Goal: Communication & Community: Answer question/provide support

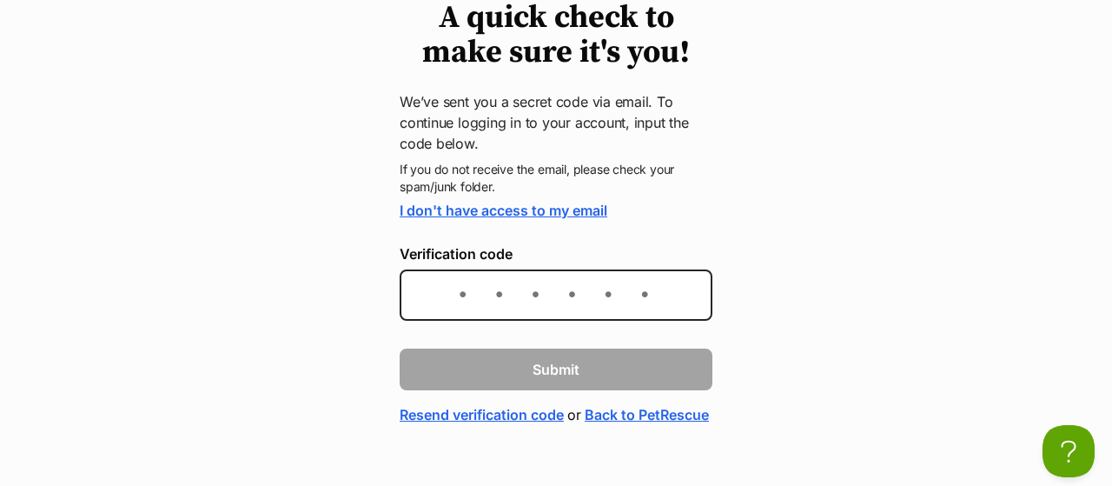
scroll to position [141, 0]
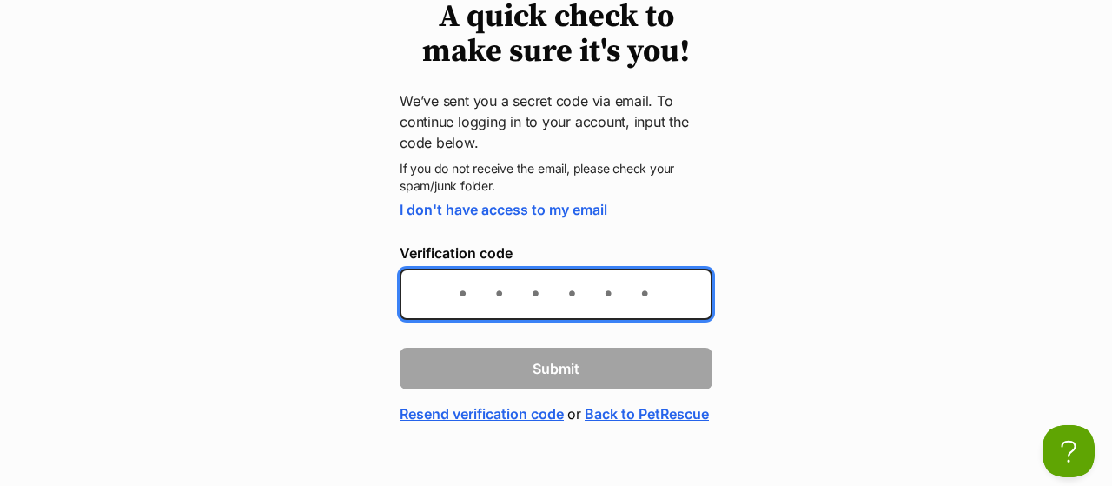
click at [455, 284] on input "Verification code" at bounding box center [556, 293] width 313 height 51
paste input "170b2a"
type input "170b2a"
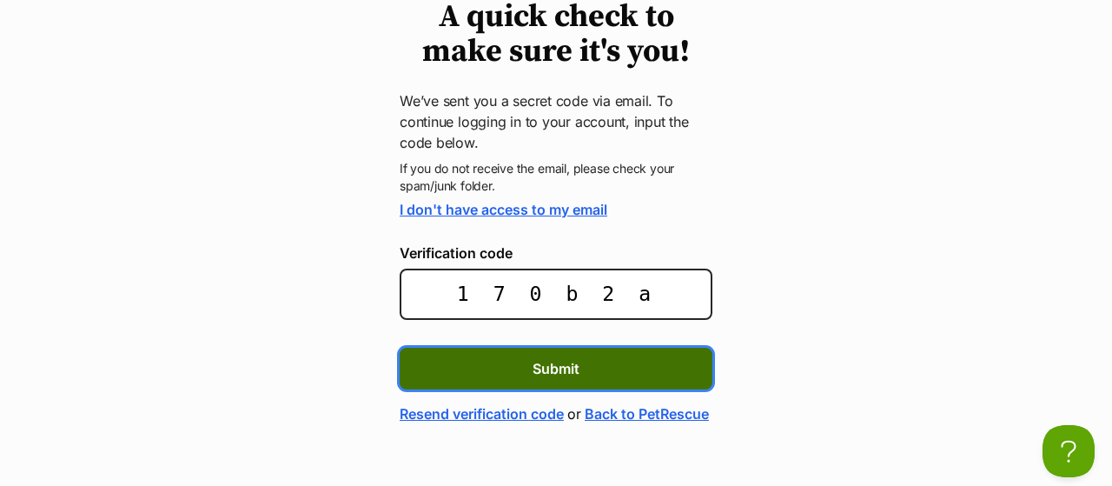
click at [534, 366] on span "Submit" at bounding box center [556, 368] width 47 height 21
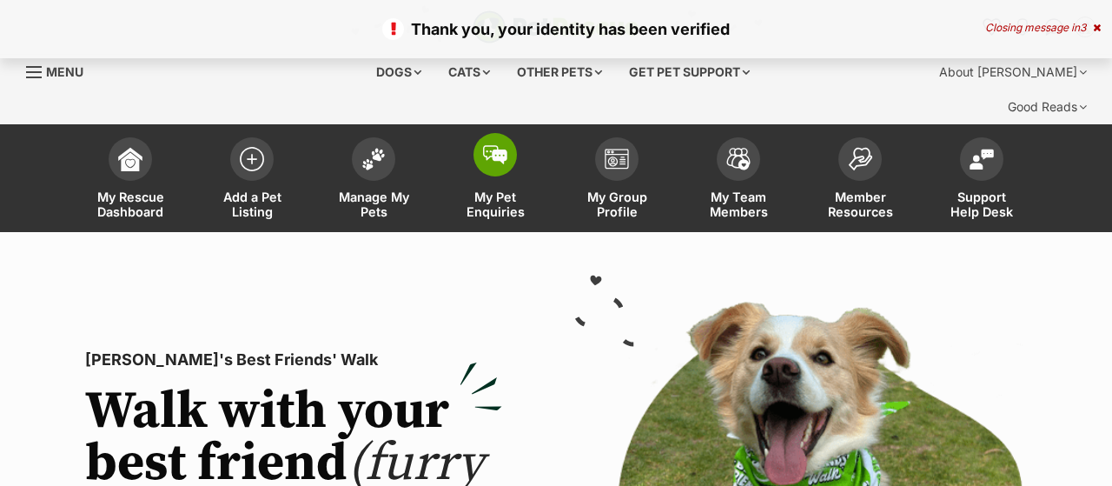
click at [493, 189] on span "My Pet Enquiries" at bounding box center [495, 204] width 78 height 30
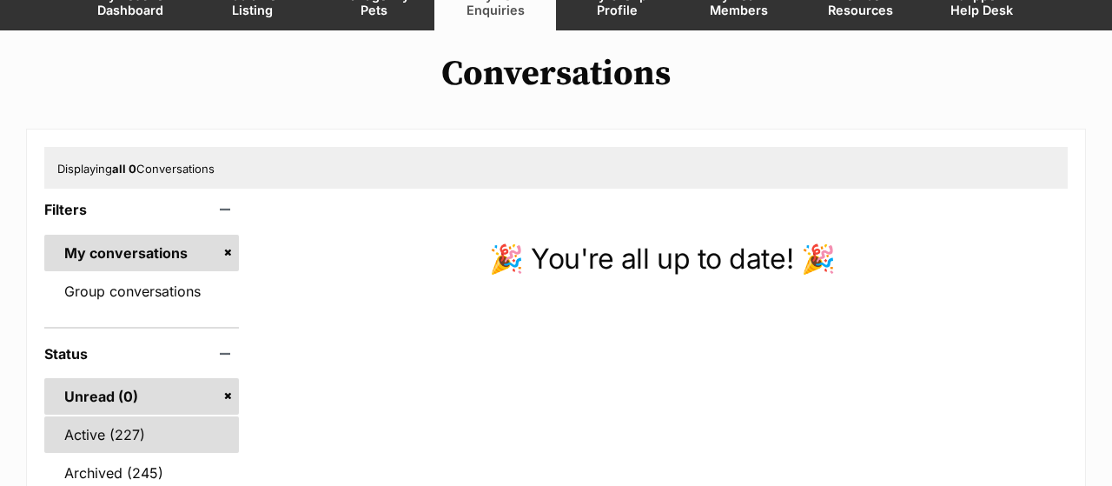
scroll to position [202, 0]
click at [140, 416] on link "Active (227)" at bounding box center [141, 434] width 195 height 36
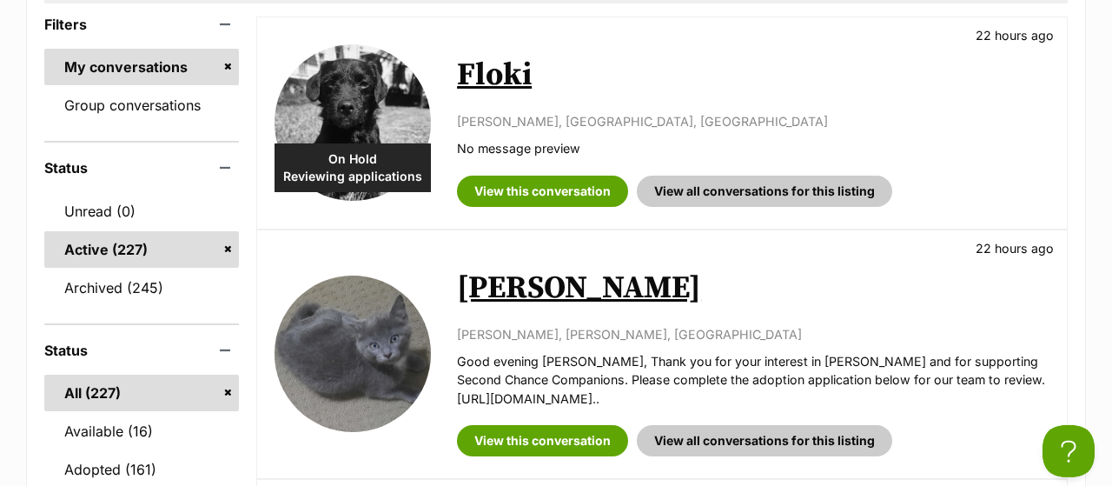
scroll to position [401, 0]
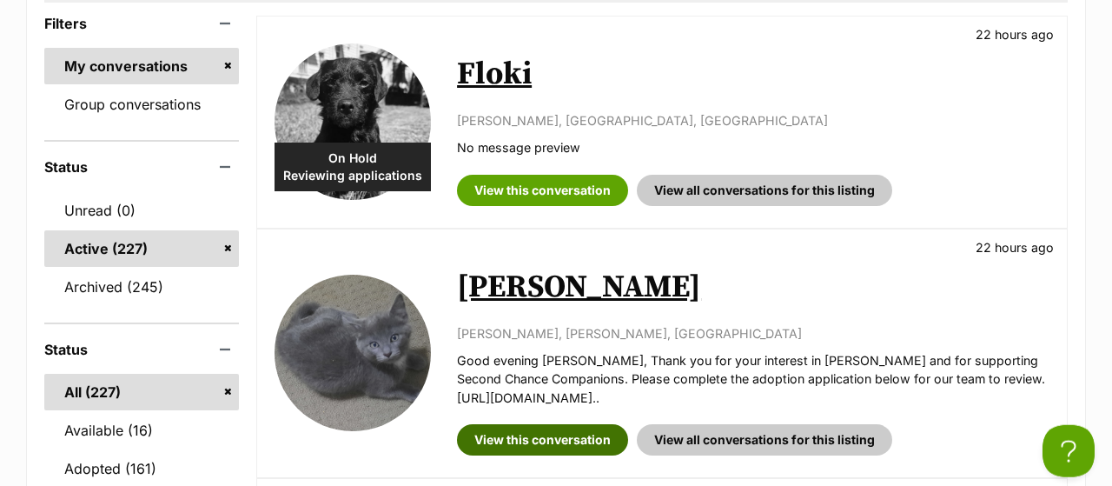
click at [553, 424] on link "View this conversation" at bounding box center [542, 439] width 171 height 31
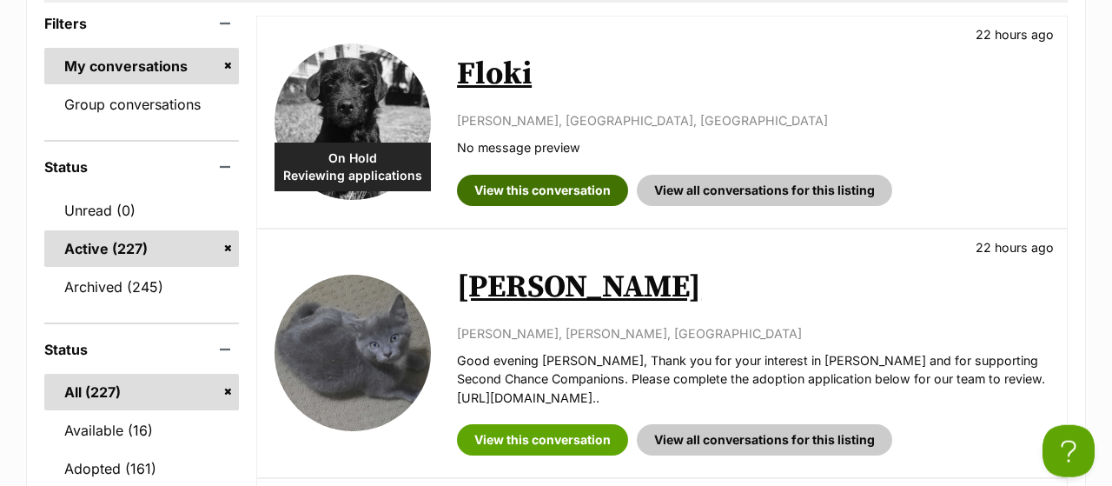
click at [498, 175] on link "View this conversation" at bounding box center [542, 190] width 171 height 31
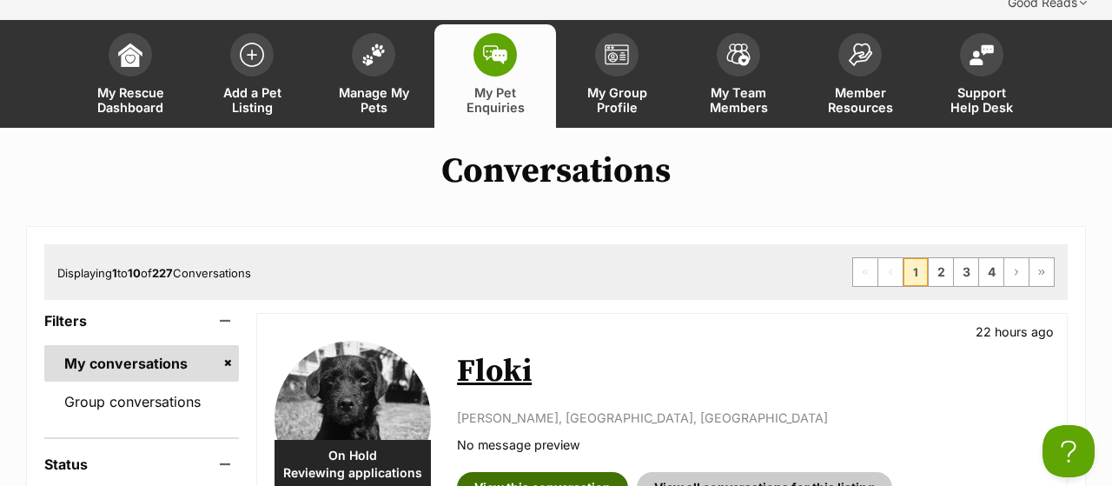
scroll to position [97, 0]
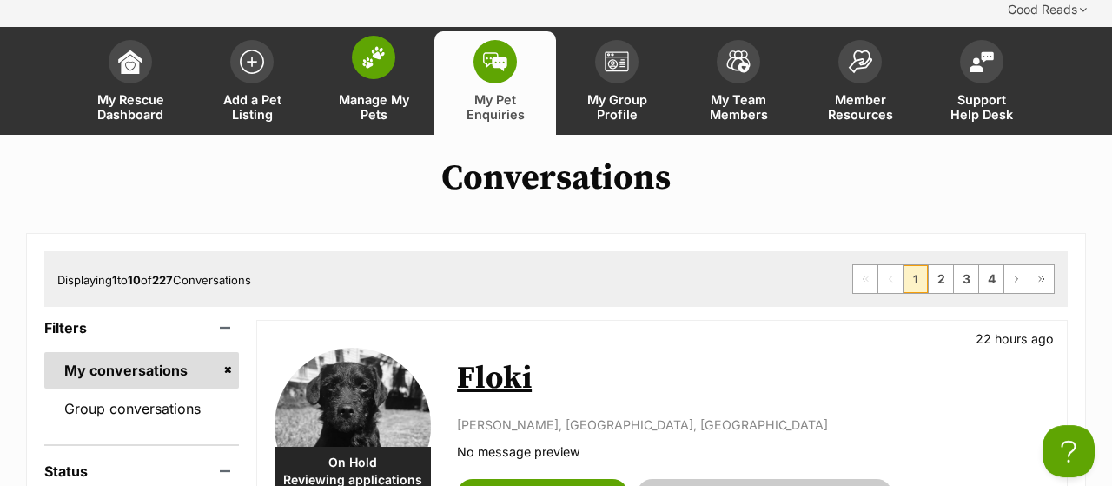
click at [384, 92] on span "Manage My Pets" at bounding box center [373, 107] width 78 height 30
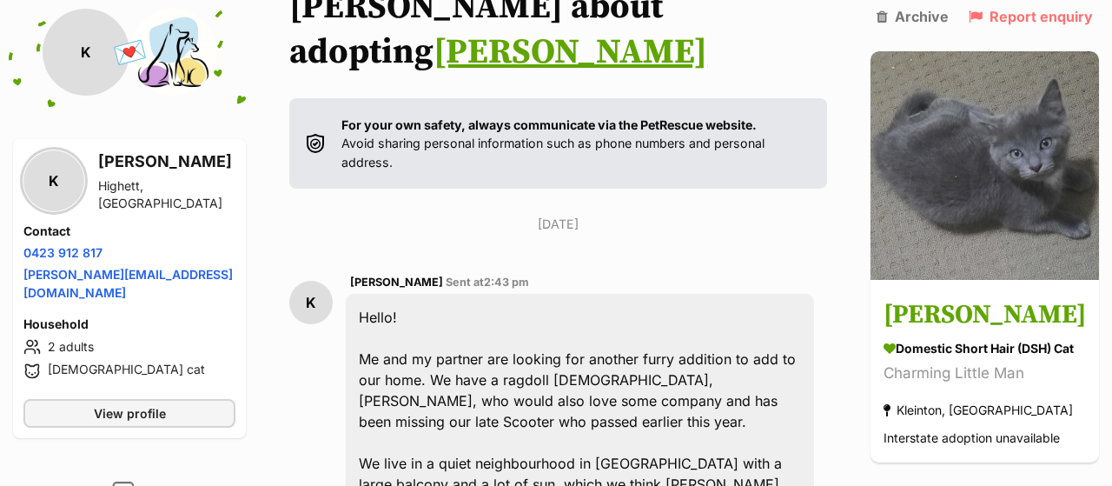
scroll to position [361, 0]
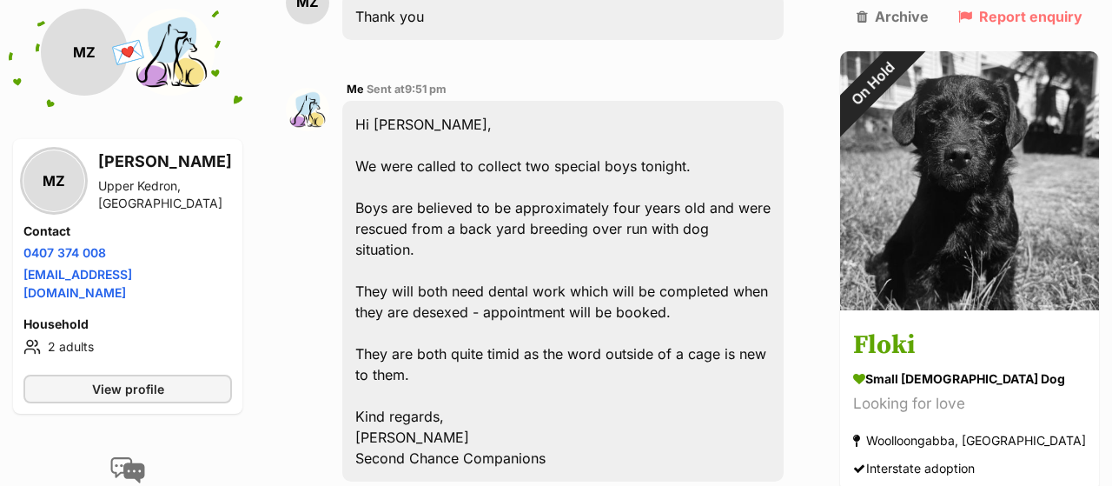
scroll to position [5332, 0]
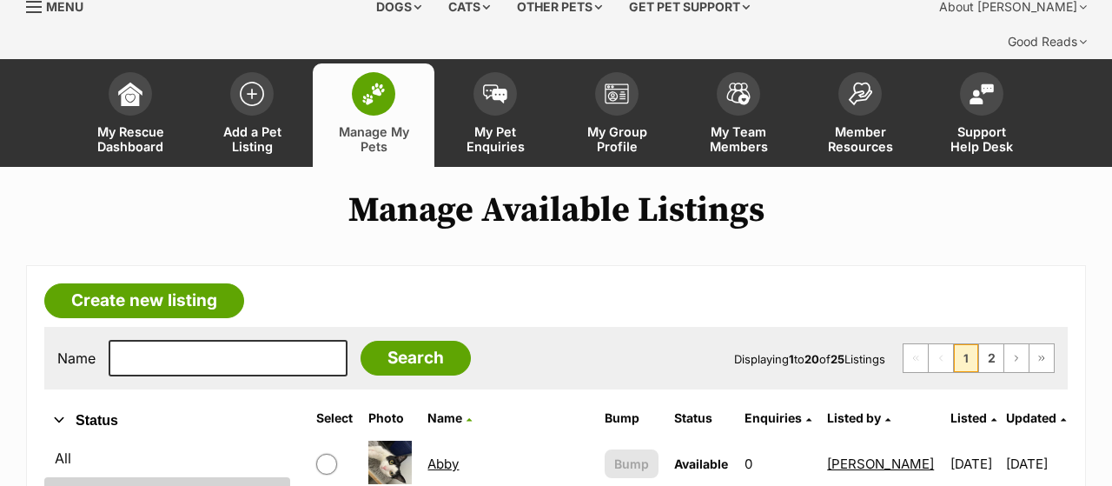
scroll to position [63, 0]
